Goal: Information Seeking & Learning: Find specific fact

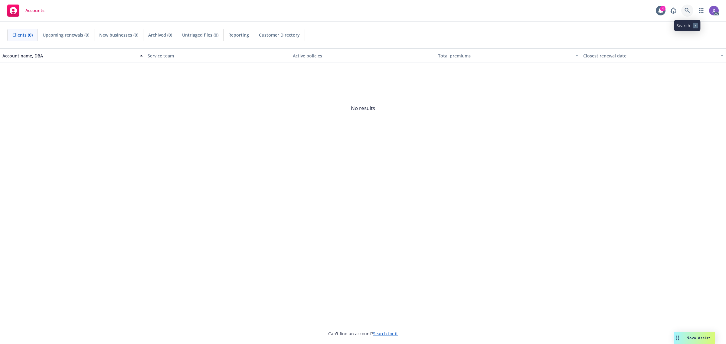
click at [689, 13] on icon at bounding box center [687, 10] width 5 height 5
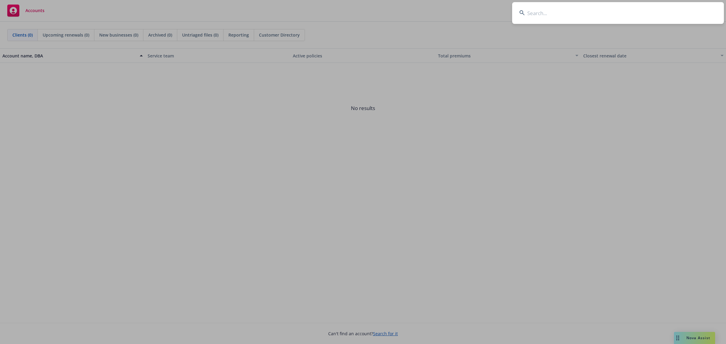
click at [602, 11] on input at bounding box center [618, 13] width 212 height 22
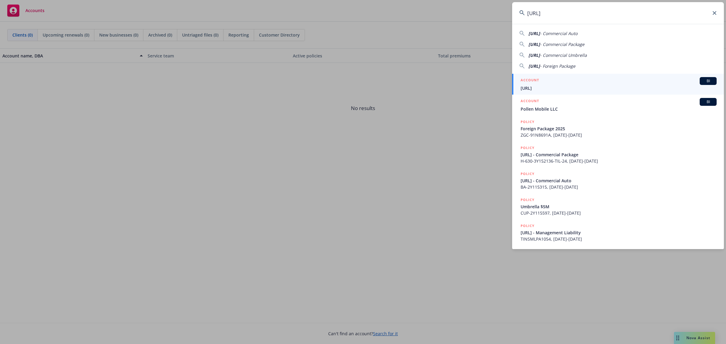
type input "Pronto.ai"
click at [554, 90] on span "Pronto.ai" at bounding box center [619, 88] width 196 height 6
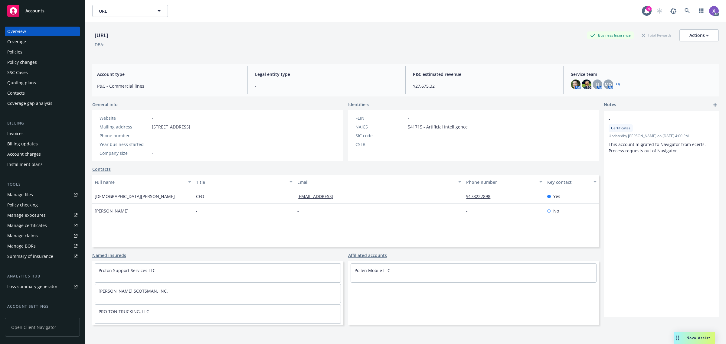
click at [22, 136] on div "Invoices" at bounding box center [15, 134] width 16 height 10
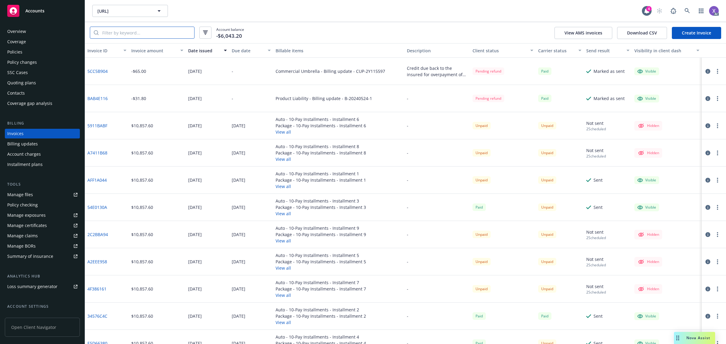
click at [138, 34] on input "search" at bounding box center [147, 33] width 96 height 12
paste input "E5D66380"
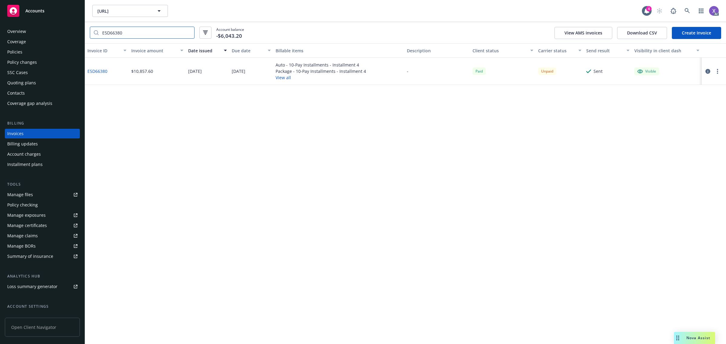
type input "E5D66380"
drag, startPoint x: 368, startPoint y: 72, endPoint x: 344, endPoint y: 75, distance: 24.4
click at [344, 75] on div "Auto - 10-Pay Installments - Installment 4 Package - 10-Pay Installments - Inst…" at bounding box center [338, 71] width 131 height 27
click at [363, 76] on button "View all" at bounding box center [321, 77] width 91 height 6
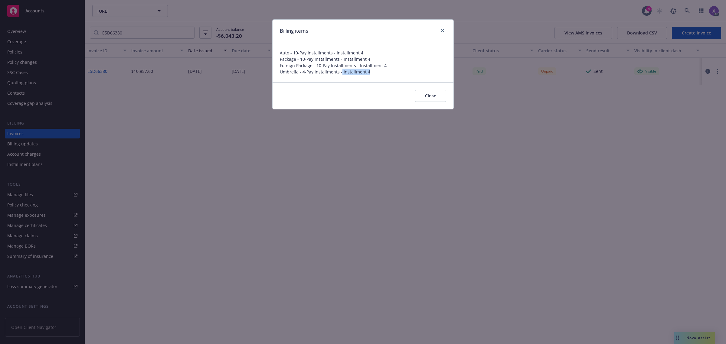
drag, startPoint x: 370, startPoint y: 72, endPoint x: 341, endPoint y: 74, distance: 28.8
click at [341, 74] on span "Umbrella - 4-Pay Installments - Installment 4" at bounding box center [363, 72] width 166 height 6
click at [326, 161] on div "Billing items Auto - 10-Pay Installments - Installment 4 Package - 10-Pay Insta…" at bounding box center [363, 172] width 726 height 344
click at [429, 131] on div "Billing items Auto - 10-Pay Installments - Installment 4 Package - 10-Pay Insta…" at bounding box center [363, 172] width 726 height 344
click at [429, 96] on span "Close" at bounding box center [430, 96] width 11 height 6
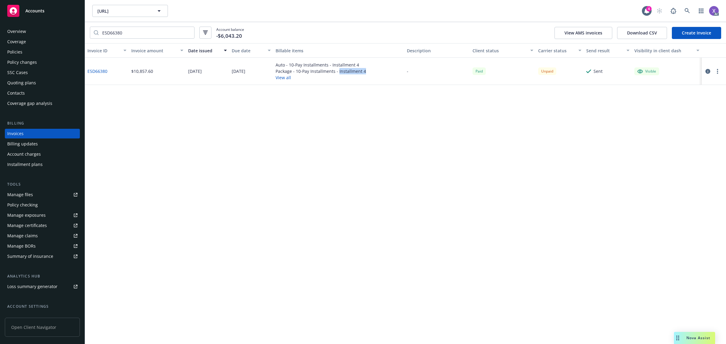
drag, startPoint x: 370, startPoint y: 73, endPoint x: 338, endPoint y: 73, distance: 32.1
click at [338, 73] on div "Auto - 10-Pay Installments - Installment 4 Package - 10-Pay Installments - Inst…" at bounding box center [338, 71] width 131 height 27
copy div "Installment 4"
click at [393, 260] on div "Invoice ID Invoice amount Date issued Due date Billable items Description Clien…" at bounding box center [405, 193] width 641 height 301
click at [685, 11] on icon at bounding box center [687, 10] width 5 height 5
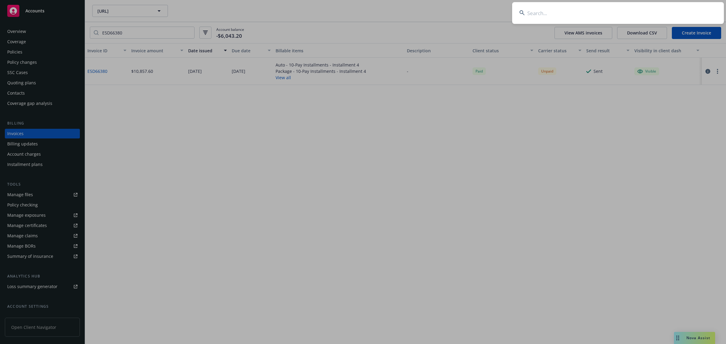
click at [638, 13] on input at bounding box center [618, 13] width 212 height 22
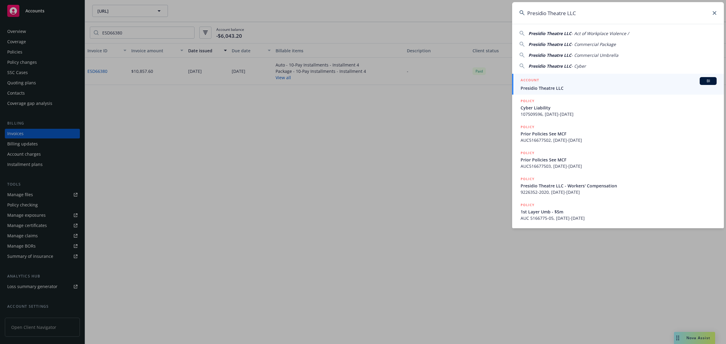
type input "Presidio Theatre LLC"
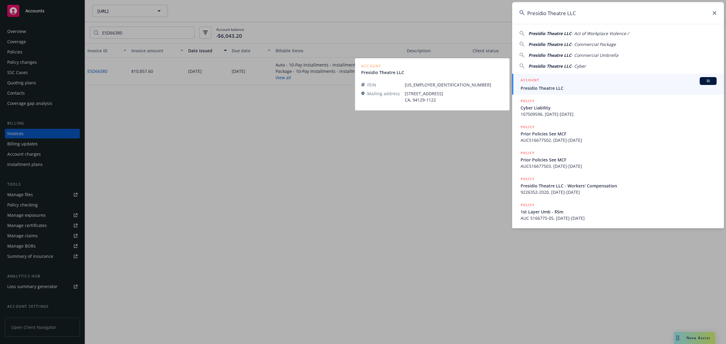
click at [550, 89] on span "Presidio Theatre LLC" at bounding box center [619, 88] width 196 height 6
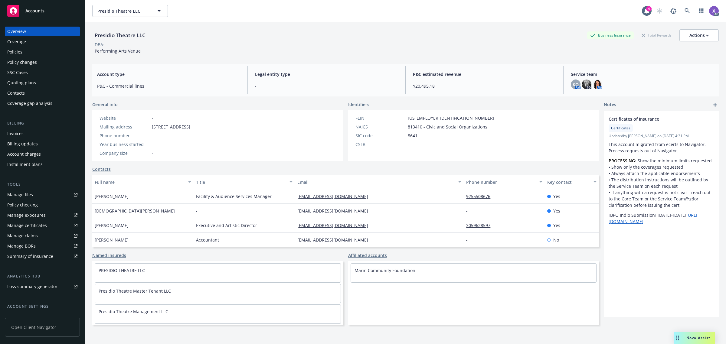
click at [22, 135] on div "Invoices" at bounding box center [15, 134] width 16 height 10
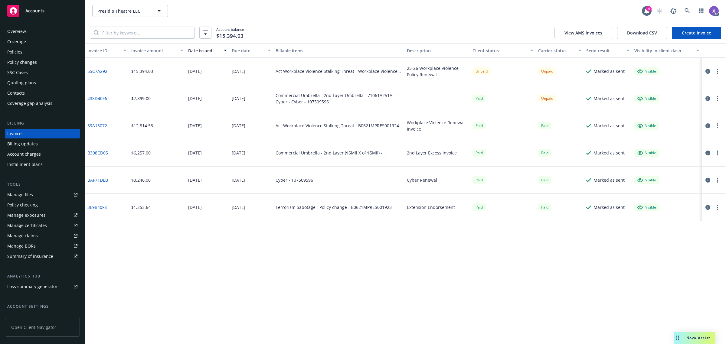
click at [102, 97] on link "438D40F6" at bounding box center [97, 98] width 20 height 6
drag, startPoint x: 21, startPoint y: 52, endPoint x: 133, endPoint y: 129, distance: 135.8
click at [21, 52] on div "Policies" at bounding box center [14, 52] width 15 height 10
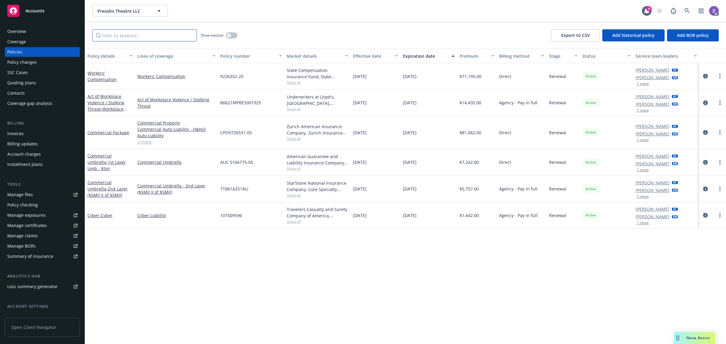
click at [143, 38] on input "Filter by keyword..." at bounding box center [144, 35] width 105 height 12
paste input "107509596"
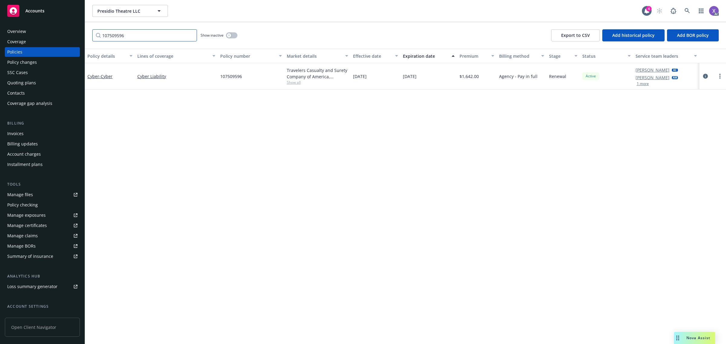
type input "107509596"
click at [690, 11] on icon at bounding box center [687, 10] width 5 height 5
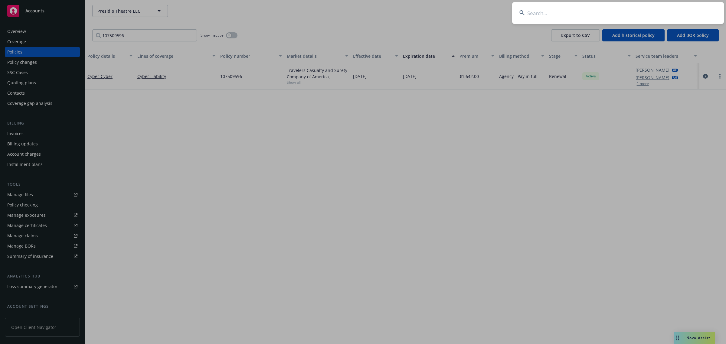
click at [595, 22] on input at bounding box center [618, 13] width 212 height 22
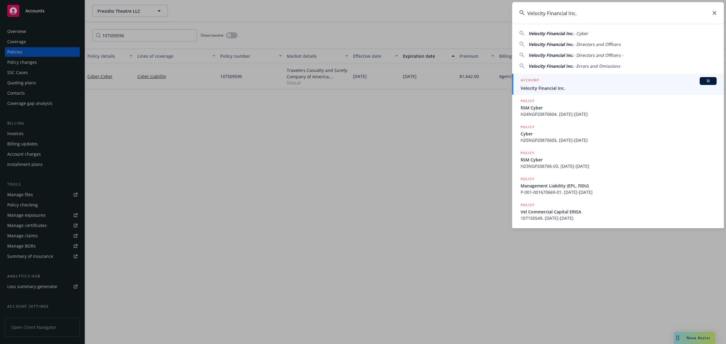
type input "Velocity Financial Inc."
click at [563, 89] on span "Velocity Financial Inc." at bounding box center [619, 88] width 196 height 6
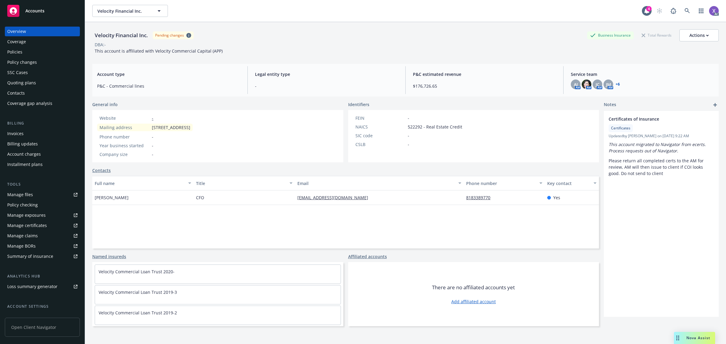
click at [15, 51] on div "Policies" at bounding box center [14, 52] width 15 height 10
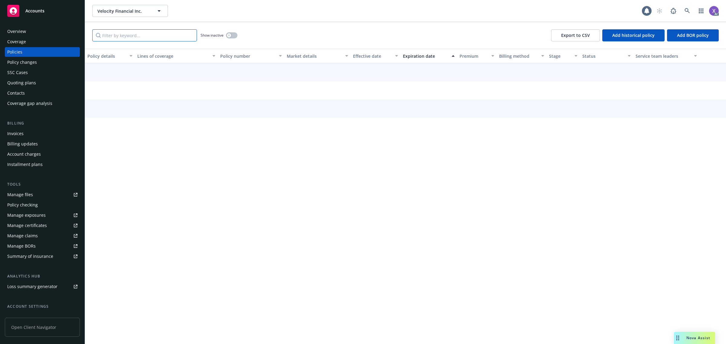
click at [141, 37] on input "Filter by keyword..." at bounding box center [144, 35] width 105 height 12
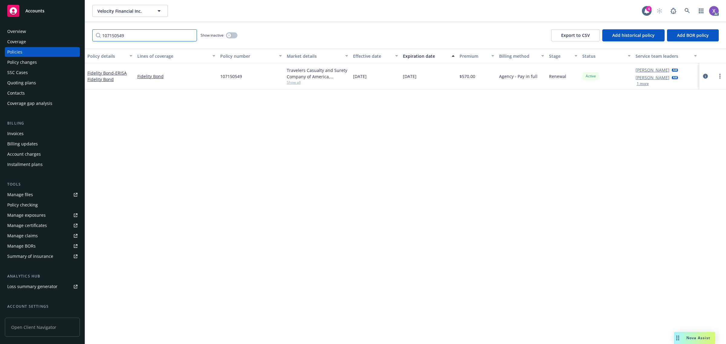
type input "107150549"
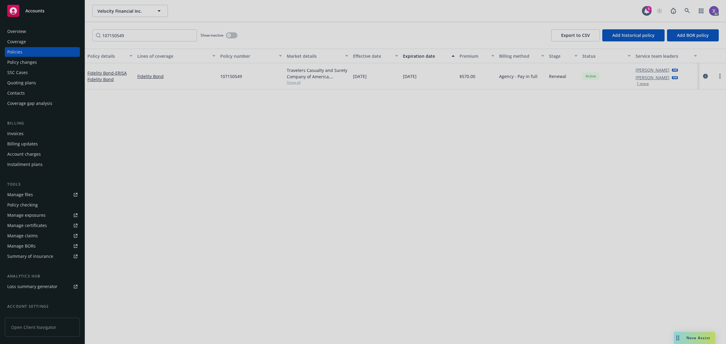
drag, startPoint x: 681, startPoint y: 9, endPoint x: 685, endPoint y: 9, distance: 3.6
click at [681, 9] on div at bounding box center [363, 172] width 726 height 344
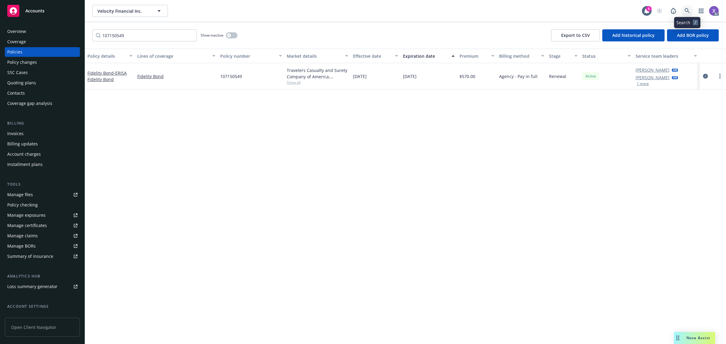
click at [689, 11] on icon at bounding box center [687, 10] width 5 height 5
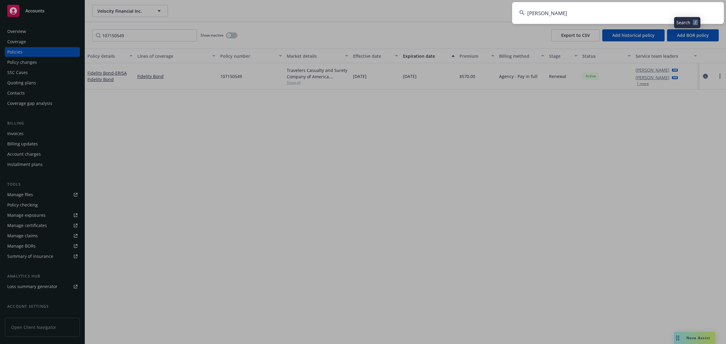
click at [605, 16] on input "DONG SOO SHIN" at bounding box center [618, 13] width 212 height 22
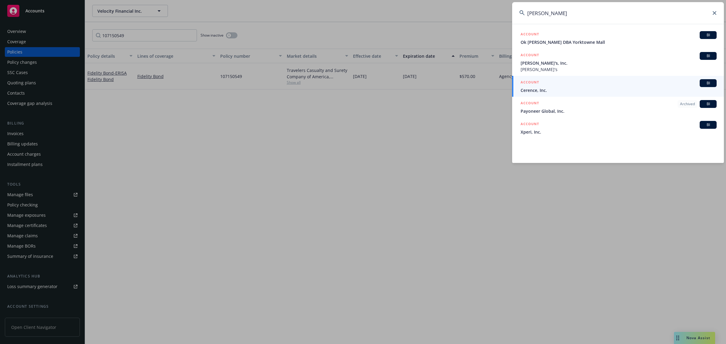
click at [588, 15] on input "DONG SOO SHIN" at bounding box center [618, 13] width 212 height 22
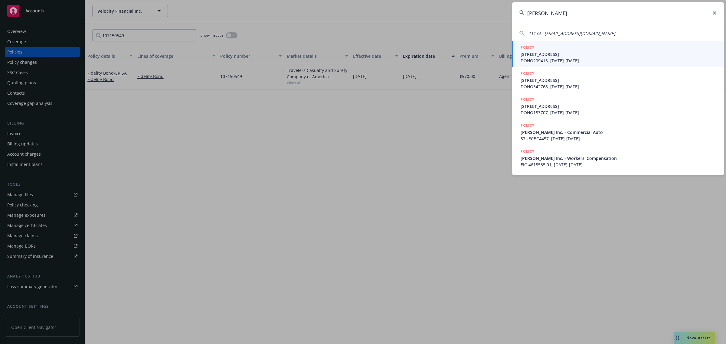
type input "DONG s"
click at [568, 59] on span "DOHO209413, 10/16/2021-10/16/2022" at bounding box center [619, 61] width 196 height 6
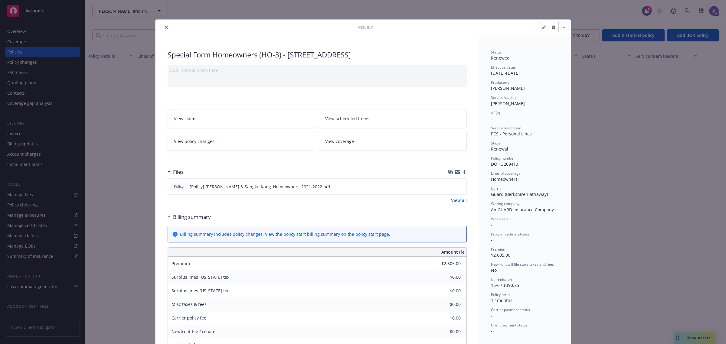
click at [161, 31] on div at bounding box center [258, 27] width 200 height 7
click at [165, 29] on icon "close" at bounding box center [167, 27] width 4 height 4
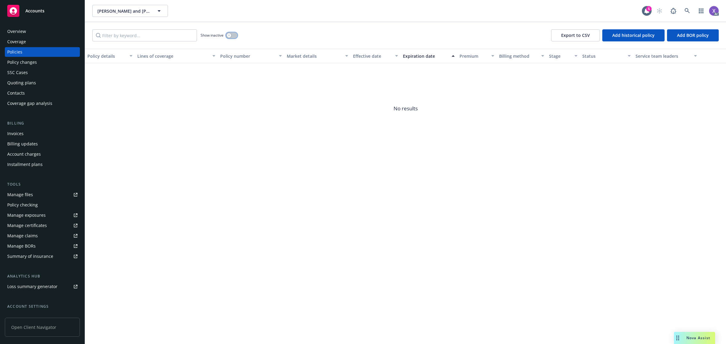
click at [235, 37] on button "button" at bounding box center [232, 35] width 12 height 6
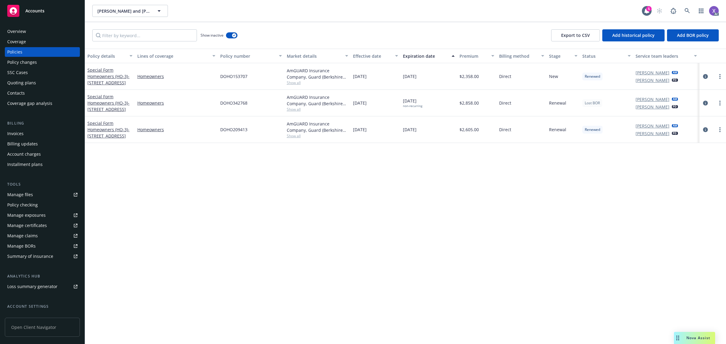
drag, startPoint x: 186, startPoint y: 212, endPoint x: 195, endPoint y: 205, distance: 11.6
click at [189, 211] on div "Policy details Lines of coverage Policy number Market details Effective date Ex…" at bounding box center [405, 197] width 641 height 296
click at [685, 9] on icon at bounding box center [687, 10] width 5 height 5
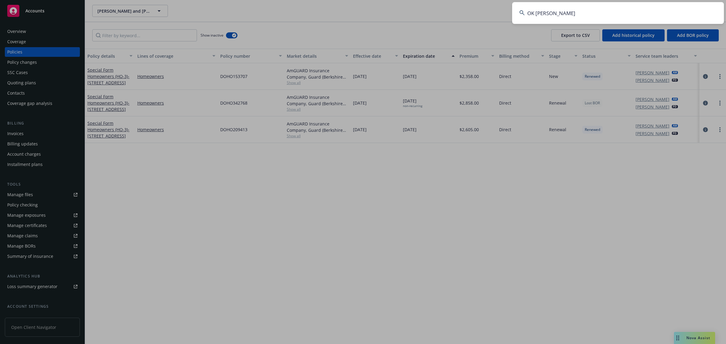
click at [646, 11] on input "OK JO SHIN" at bounding box center [618, 13] width 212 height 22
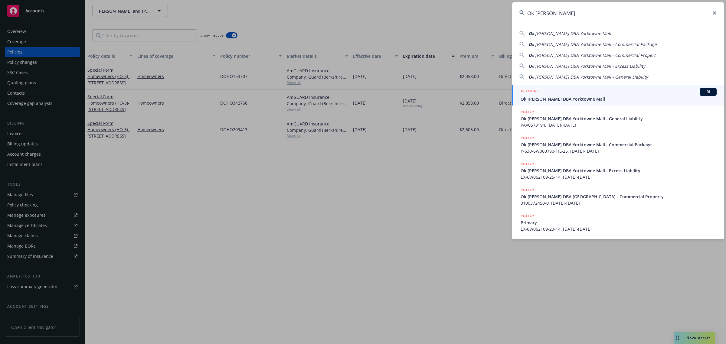
type input "OK JO SHIN"
click at [569, 98] on span "Ok Jo Shin DBA Yorktowne Mall" at bounding box center [619, 99] width 196 height 6
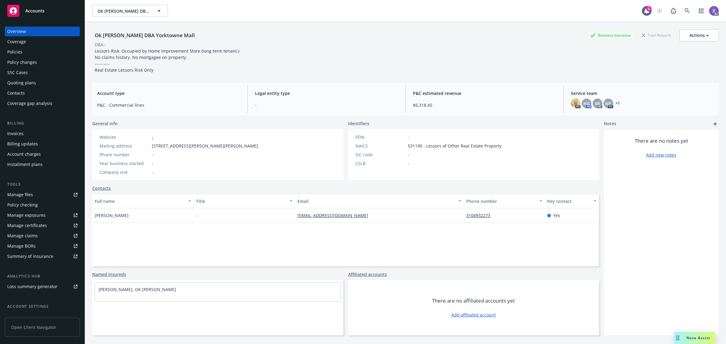
click at [17, 135] on div "Invoices" at bounding box center [15, 134] width 16 height 10
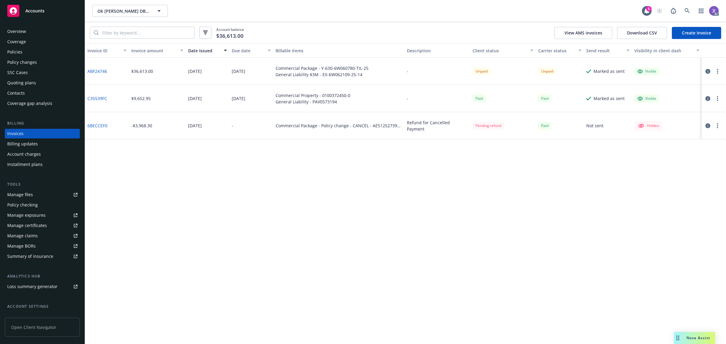
click at [100, 73] on link "ABF24746" at bounding box center [97, 71] width 20 height 6
drag, startPoint x: 109, startPoint y: 73, endPoint x: 87, endPoint y: 72, distance: 22.4
click at [87, 72] on div "ABF24746" at bounding box center [107, 71] width 44 height 27
copy link "ABF24746"
click at [650, 202] on div "Invoice ID Invoice amount Date issued Due date Billable items Description Clien…" at bounding box center [405, 193] width 641 height 301
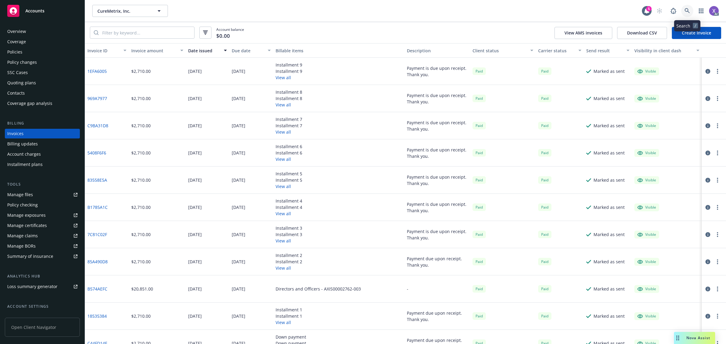
click at [686, 9] on icon at bounding box center [687, 10] width 5 height 5
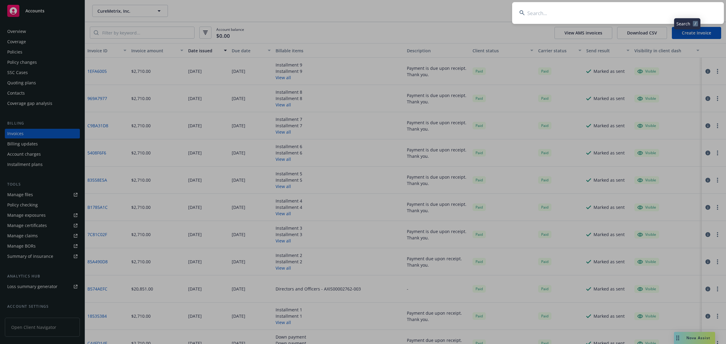
type input "Premier Staffing Source"
click at [605, 13] on input "Premier Staffing Source" at bounding box center [618, 13] width 212 height 22
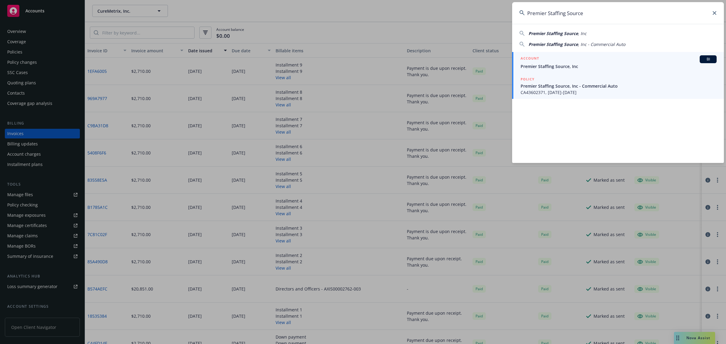
click at [573, 67] on span "Premier Staffing Source, Inc" at bounding box center [619, 66] width 196 height 6
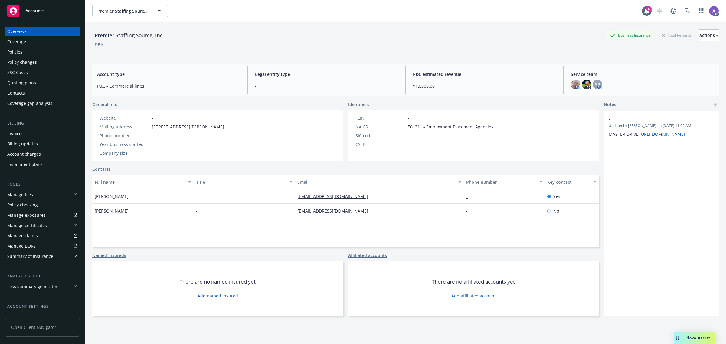
click at [17, 134] on div "Invoices" at bounding box center [15, 134] width 16 height 10
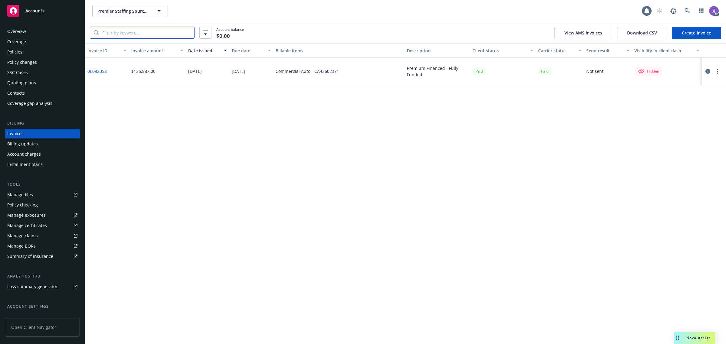
click at [143, 34] on input "search" at bounding box center [147, 33] width 96 height 12
type input "ca"
click at [681, 12] on div "AC" at bounding box center [686, 11] width 65 height 12
click at [686, 10] on icon at bounding box center [687, 10] width 5 height 5
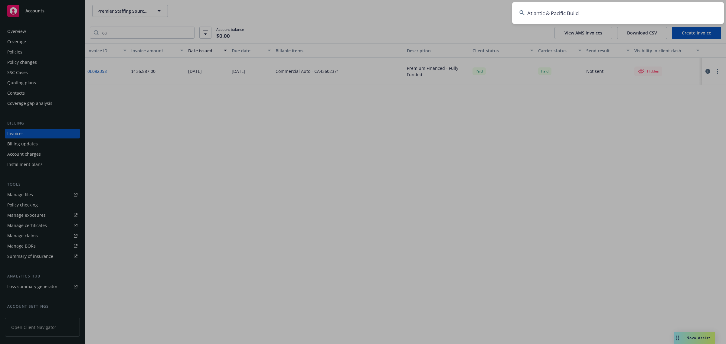
click at [602, 18] on input "Atlantic & Pacific Build" at bounding box center [618, 13] width 212 height 22
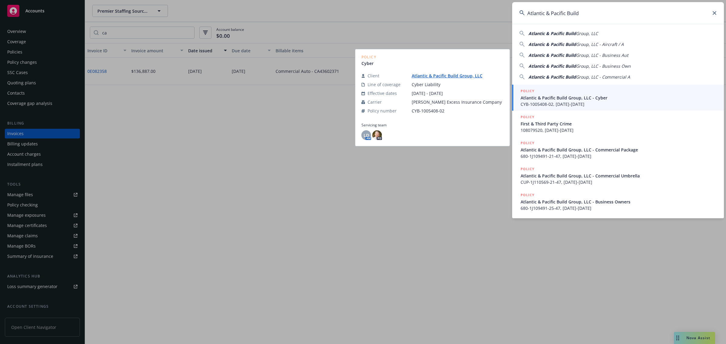
type input "Atlantic & Pacific Build"
click at [565, 100] on span "Atlantic & Pacific Build Group, LLC - Cyber" at bounding box center [619, 98] width 196 height 6
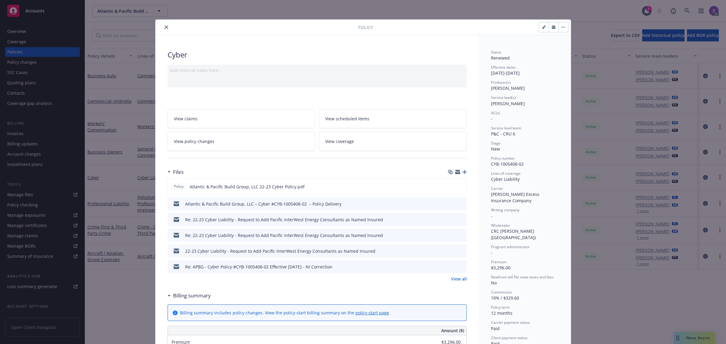
click at [165, 29] on icon "close" at bounding box center [167, 27] width 4 height 4
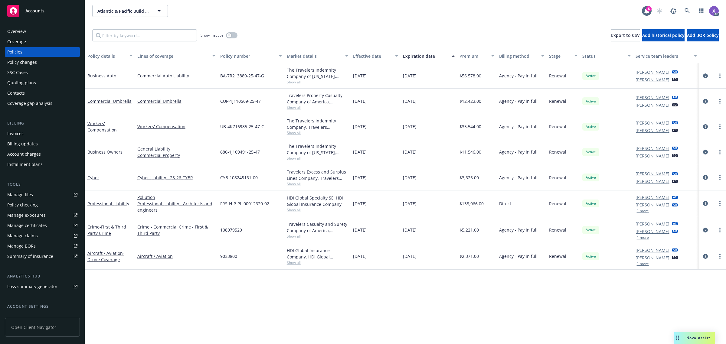
click at [23, 133] on div "Invoices" at bounding box center [42, 134] width 70 height 10
